Goal: Check status: Check status

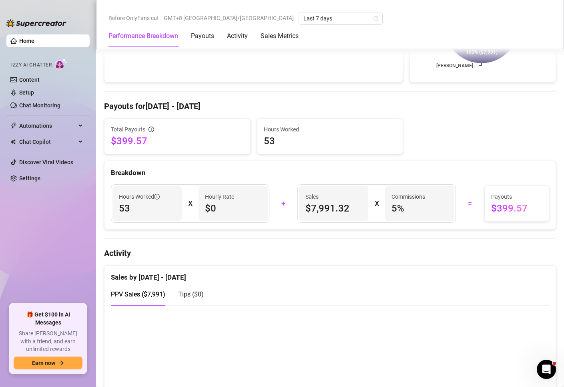
scroll to position [120, 0]
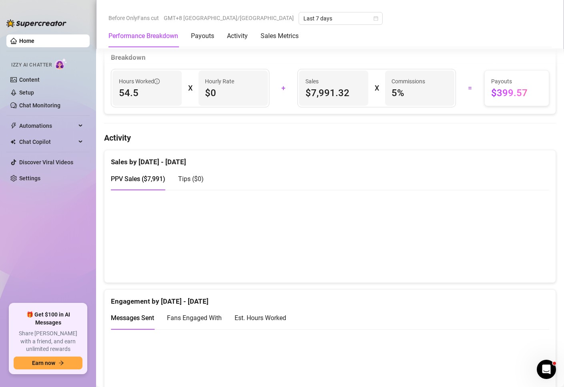
scroll to position [360, 0]
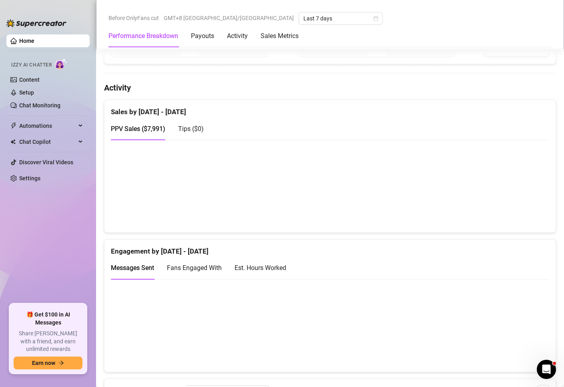
click at [190, 133] on div "Tips ( $0 )" at bounding box center [191, 129] width 26 height 10
click at [139, 127] on span "PPV Sales ( $7,991 )" at bounding box center [138, 129] width 54 height 8
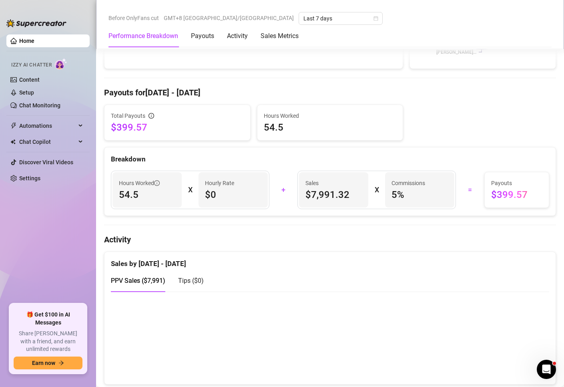
scroll to position [240, 0]
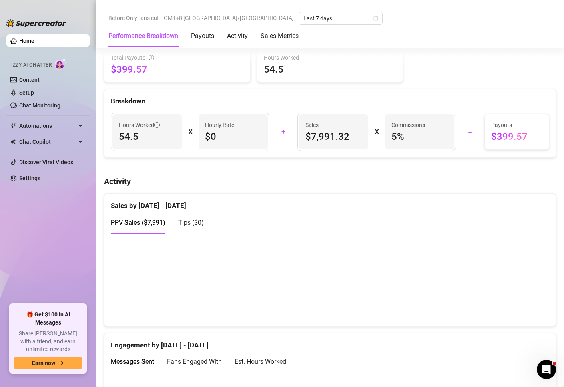
scroll to position [280, 0]
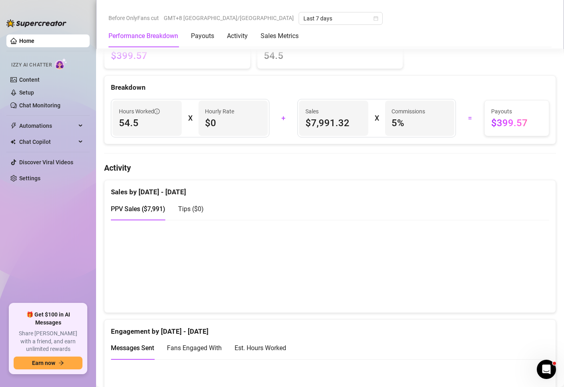
click at [186, 207] on span "Tips ( $0 )" at bounding box center [191, 209] width 26 height 8
click at [147, 204] on div "PPV Sales ( $7,991 )" at bounding box center [138, 209] width 54 height 10
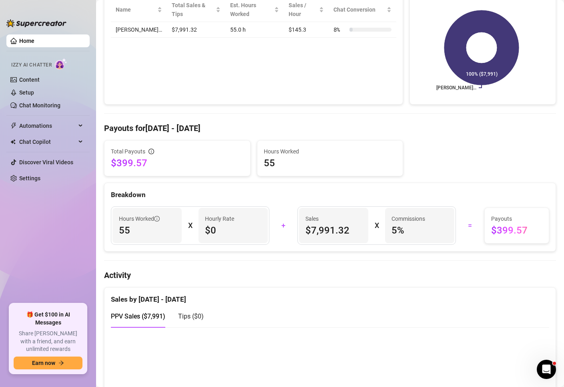
scroll to position [280, 0]
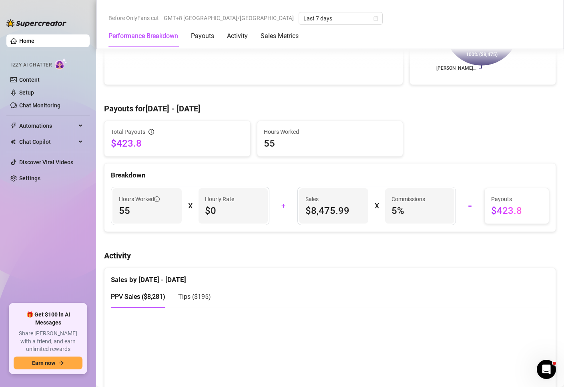
scroll to position [280, 0]
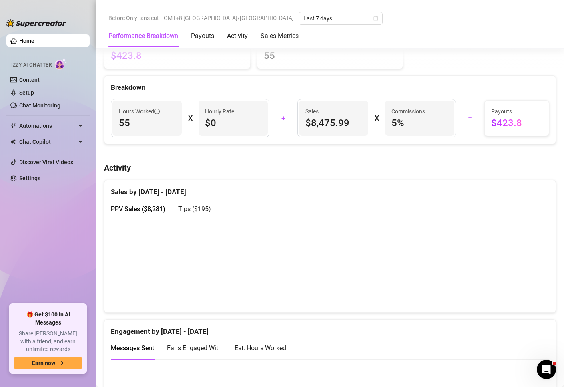
click at [207, 208] on span "Tips ( $195 )" at bounding box center [194, 209] width 33 height 8
click at [141, 211] on span "PPV Sales ( $8,281 )" at bounding box center [138, 209] width 54 height 8
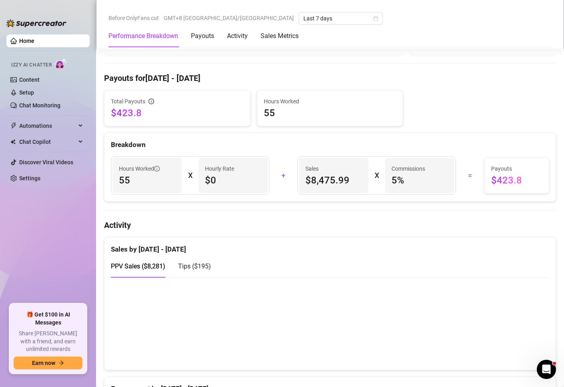
scroll to position [240, 0]
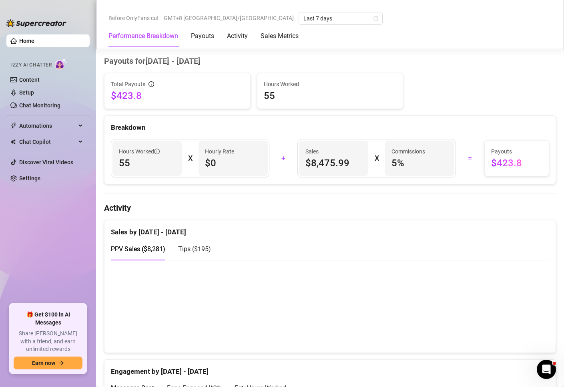
click at [356, 38] on div "Performance Breakdown Payouts Activity Sales Metrics" at bounding box center [330, 36] width 443 height 22
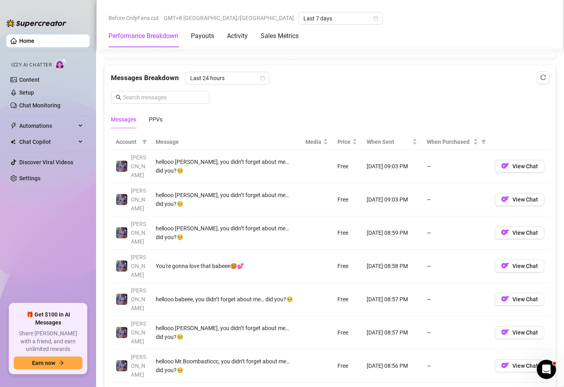
scroll to position [749, 0]
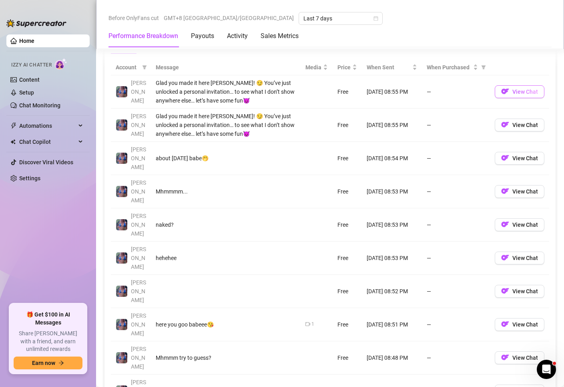
click at [523, 93] on span "View Chat" at bounding box center [526, 92] width 26 height 6
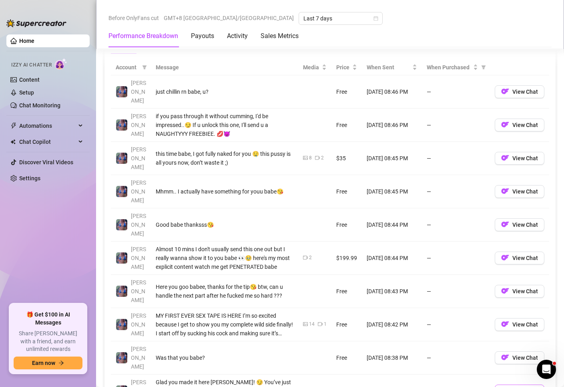
click at [513, 387] on span "View Chat" at bounding box center [526, 391] width 26 height 6
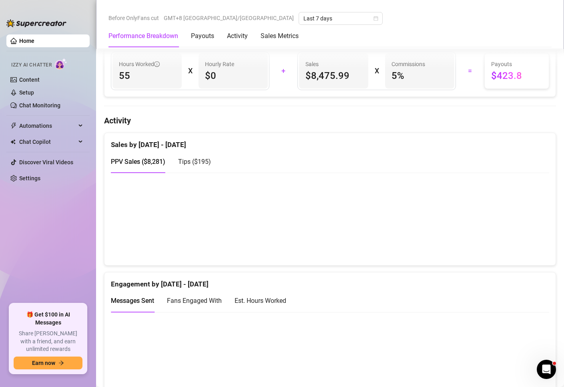
scroll to position [285, 0]
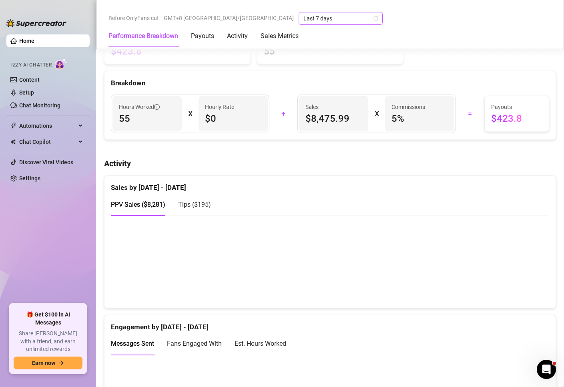
click at [304, 21] on span "Last 7 days" at bounding box center [341, 18] width 75 height 12
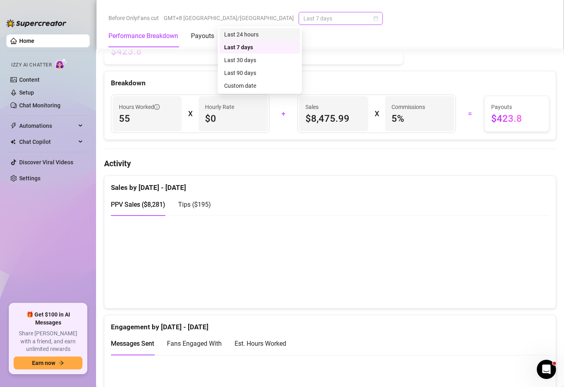
click at [262, 36] on div "Last 24 hours" at bounding box center [259, 34] width 71 height 9
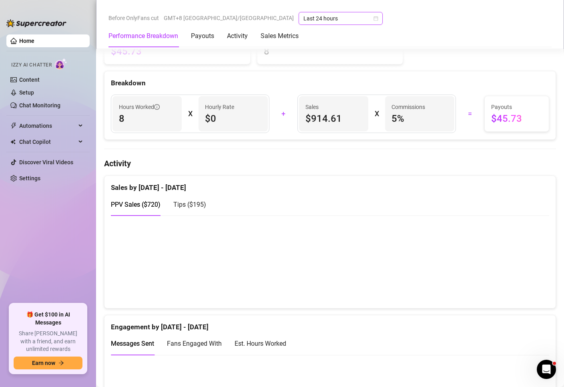
click at [304, 19] on span "Last 24 hours" at bounding box center [341, 18] width 75 height 12
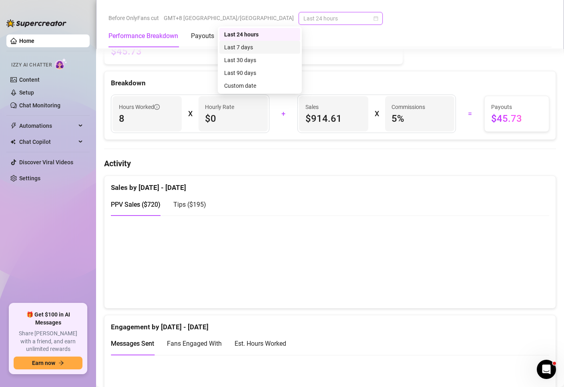
drag, startPoint x: 252, startPoint y: 56, endPoint x: 270, endPoint y: 62, distance: 18.9
click at [252, 56] on div "Last 30 days" at bounding box center [259, 60] width 71 height 9
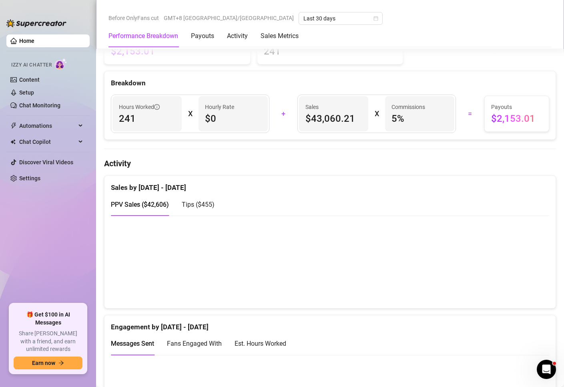
click at [213, 204] on span "Tips ( $455 )" at bounding box center [198, 205] width 33 height 8
click at [24, 230] on ul "Home Izzy AI Chatter Content Setup Chat Monitoring Automations Chat Copilot Dis…" at bounding box center [47, 165] width 83 height 269
click at [304, 21] on span "Last 30 days" at bounding box center [341, 18] width 75 height 12
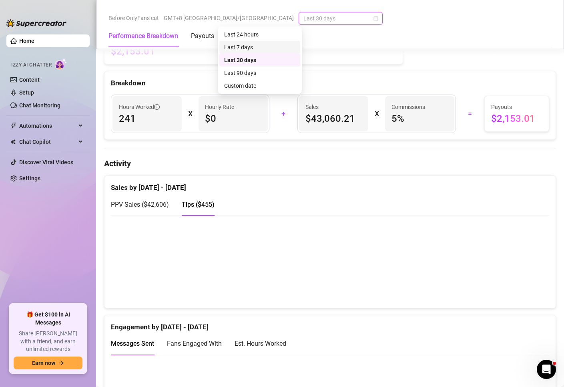
click at [253, 45] on div "Last 7 days" at bounding box center [259, 47] width 71 height 9
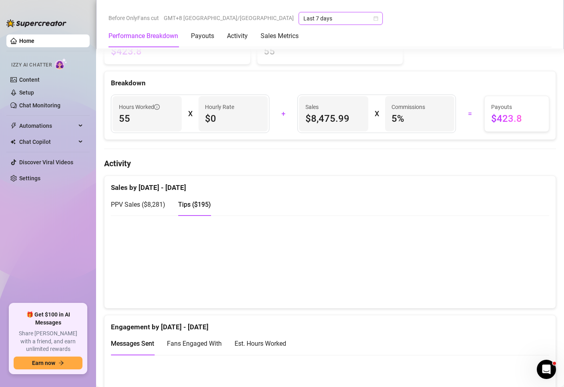
click at [157, 202] on span "PPV Sales ( $8,281 )" at bounding box center [138, 205] width 54 height 8
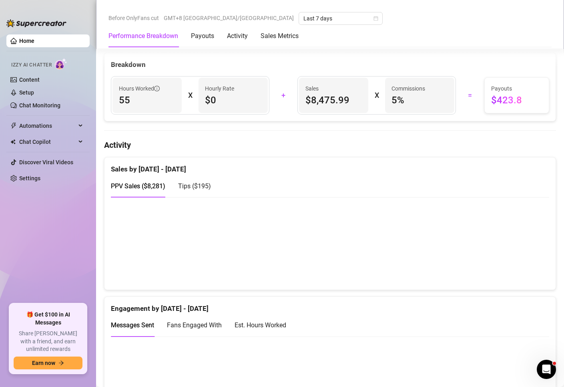
scroll to position [325, 0]
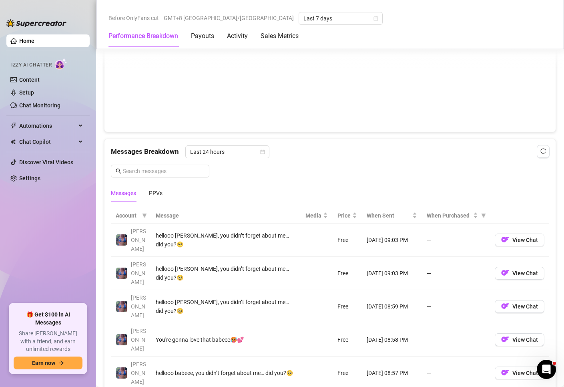
scroll to position [601, 0]
click at [159, 198] on div "PPVs" at bounding box center [156, 192] width 14 height 18
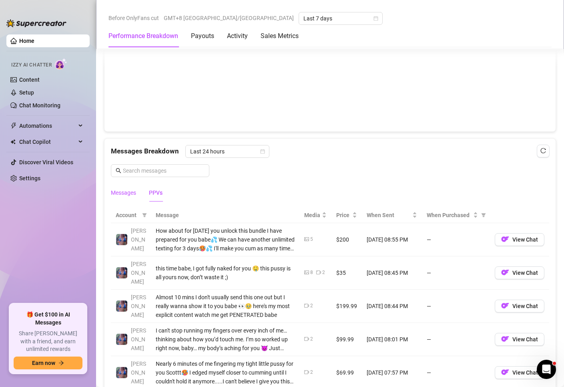
click at [122, 193] on div "Messages" at bounding box center [123, 192] width 25 height 9
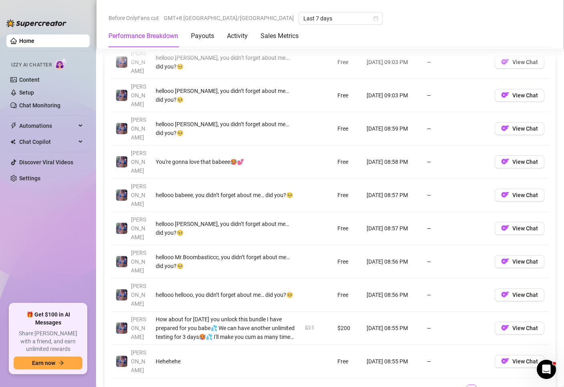
scroll to position [801, 0]
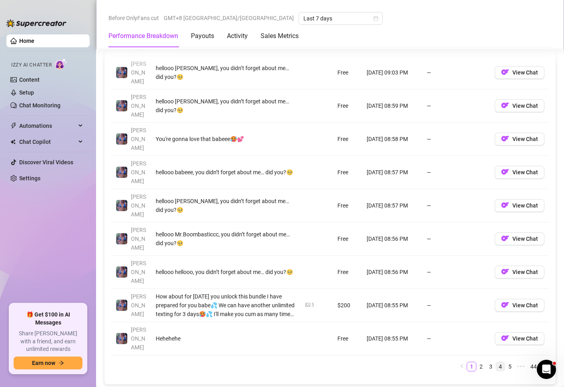
click at [496, 362] on link "4" at bounding box center [500, 366] width 9 height 9
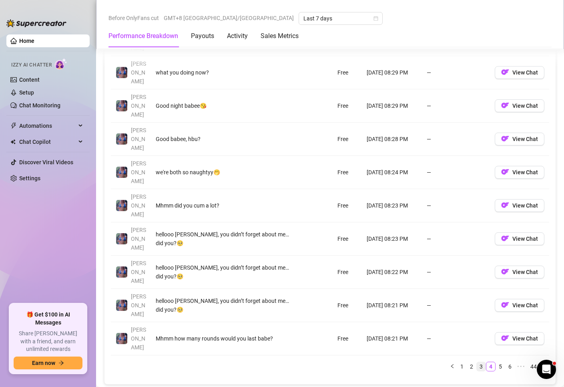
click at [477, 362] on link "3" at bounding box center [481, 366] width 9 height 9
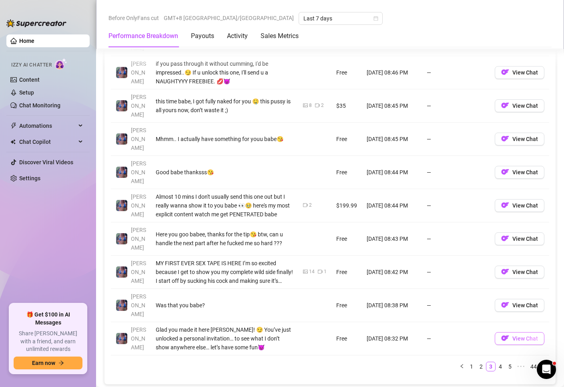
click at [522, 335] on span "View Chat" at bounding box center [526, 338] width 26 height 6
